Goal: Task Accomplishment & Management: Use online tool/utility

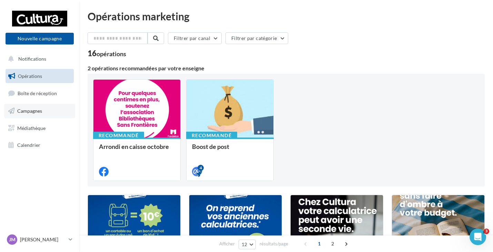
click at [25, 113] on span "Campagnes" at bounding box center [29, 111] width 25 height 6
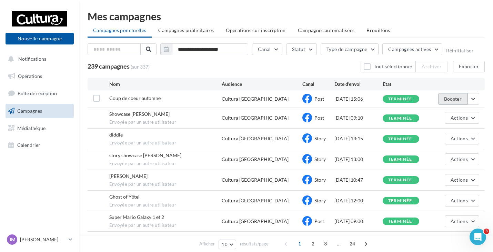
click at [459, 100] on button "Booster" at bounding box center [452, 99] width 29 height 12
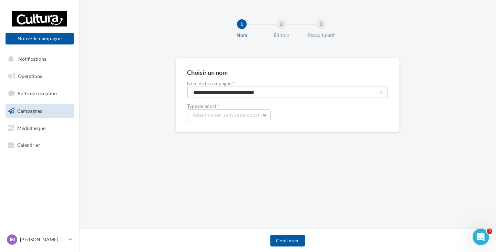
drag, startPoint x: 292, startPoint y: 95, endPoint x: 144, endPoint y: 105, distance: 148.5
click at [144, 105] on div "**********" at bounding box center [287, 106] width 417 height 96
type input "**********"
click at [237, 114] on span "Sélectionner un type de boost" at bounding box center [226, 115] width 66 height 6
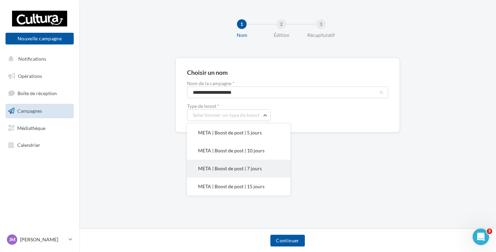
click at [239, 170] on span "META | Boost de post | 7 jours" at bounding box center [230, 168] width 64 height 6
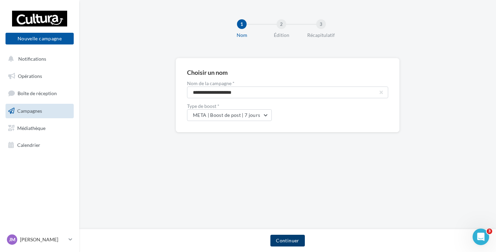
click at [287, 241] on button "Continuer" at bounding box center [287, 241] width 34 height 12
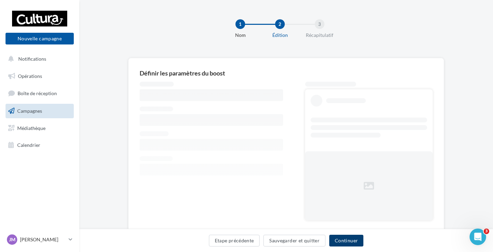
scroll to position [26, 0]
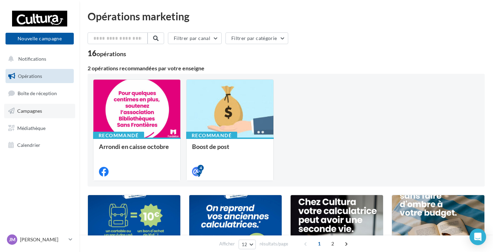
click at [44, 113] on link "Campagnes" at bounding box center [39, 111] width 71 height 14
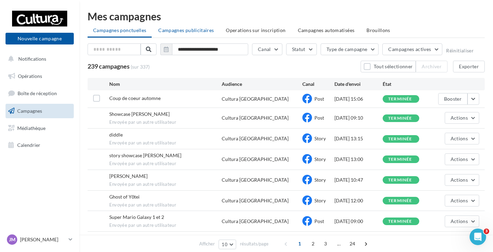
click at [191, 31] on span "Campagnes publicitaires" at bounding box center [185, 30] width 55 height 6
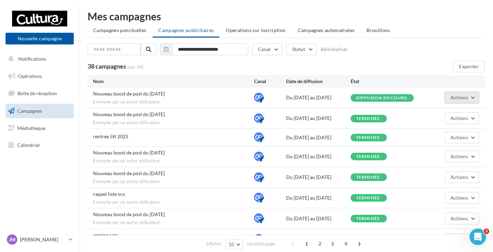
click at [462, 99] on span "Actions" at bounding box center [458, 97] width 17 height 6
click at [448, 113] on button "Voir les résultats" at bounding box center [444, 114] width 69 height 18
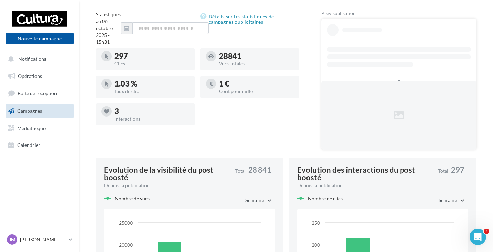
scroll to position [69, 0]
